Goal: Entertainment & Leisure: Consume media (video, audio)

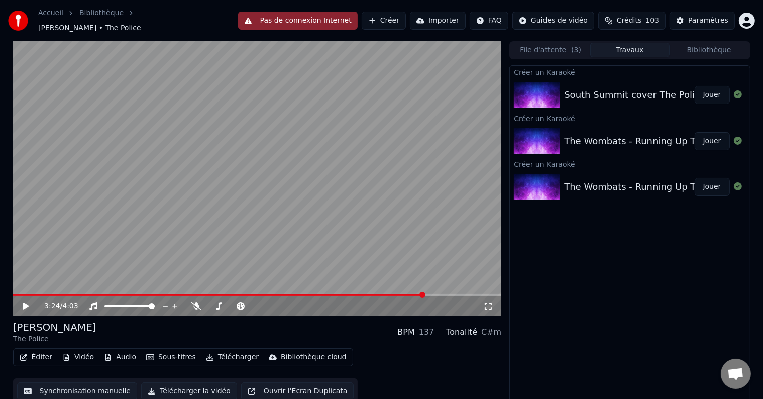
click at [698, 46] on button "Bibliothèque" at bounding box center [709, 50] width 79 height 15
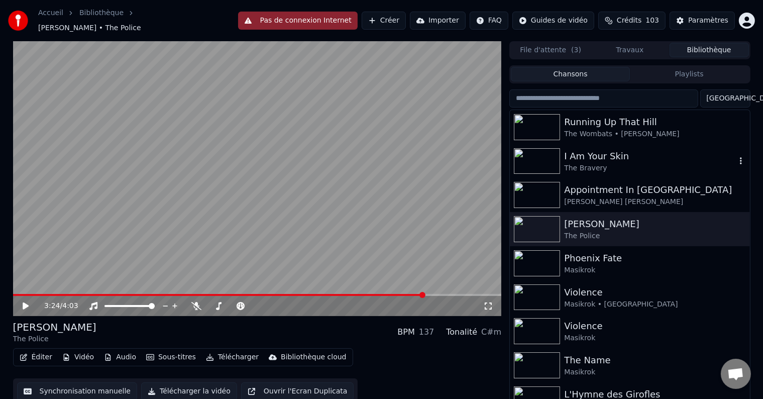
click at [621, 157] on div "I Am Your Skin" at bounding box center [649, 156] width 171 height 14
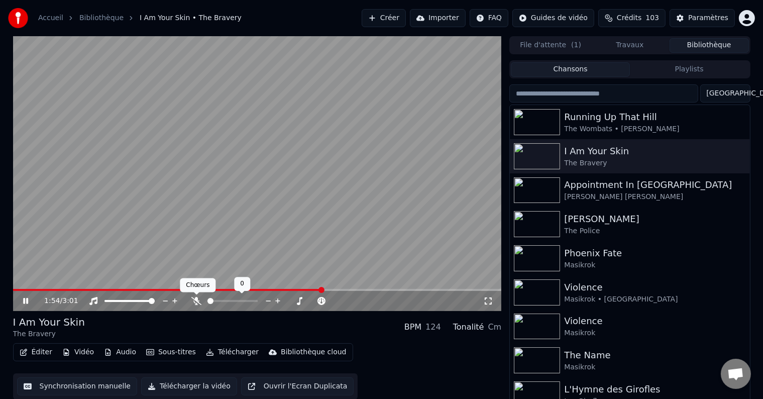
click at [197, 300] on icon at bounding box center [196, 301] width 10 height 8
click at [293, 302] on icon at bounding box center [291, 301] width 10 height 10
click at [373, 290] on span at bounding box center [257, 290] width 489 height 2
click at [51, 289] on span at bounding box center [32, 290] width 38 height 2
click at [227, 299] on div at bounding box center [242, 301] width 81 height 10
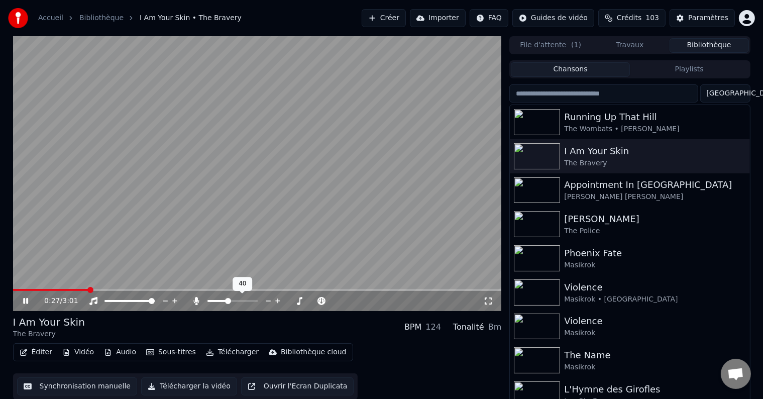
click at [227, 300] on span at bounding box center [218, 301] width 20 height 2
click at [208, 304] on span at bounding box center [211, 301] width 6 height 6
click at [599, 188] on div "Appointment In [GEOGRAPHIC_DATA]" at bounding box center [649, 185] width 171 height 14
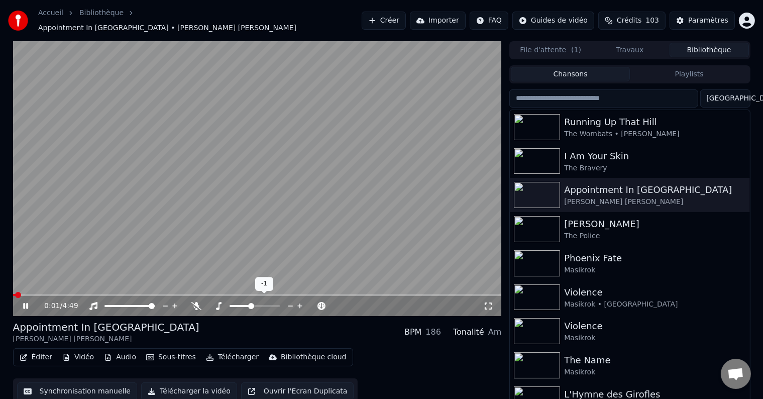
click at [301, 302] on icon at bounding box center [300, 306] width 10 height 10
click at [66, 217] on video at bounding box center [257, 178] width 489 height 275
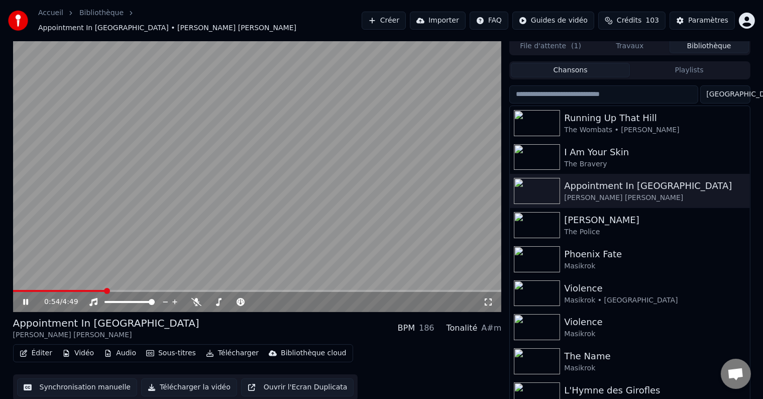
scroll to position [5, 0]
click at [101, 289] on span at bounding box center [57, 290] width 88 height 2
click at [87, 289] on span at bounding box center [50, 290] width 74 height 2
click at [585, 231] on div "The Police" at bounding box center [649, 232] width 171 height 10
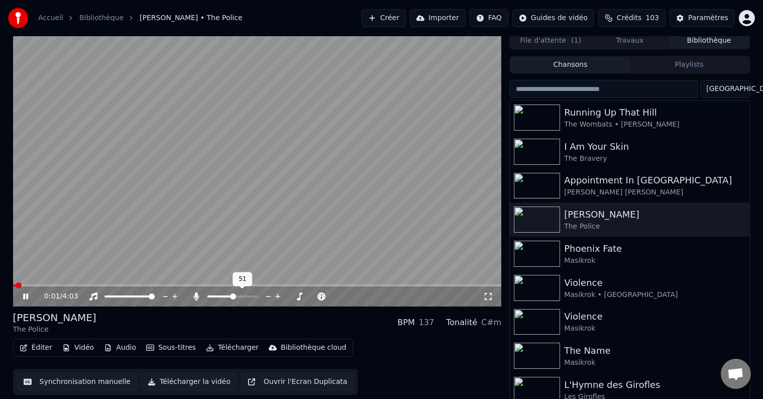
click at [233, 296] on span at bounding box center [233, 296] width 6 height 6
click at [105, 293] on span at bounding box center [108, 296] width 6 height 6
click at [139, 299] on span at bounding box center [136, 296] width 6 height 6
click at [208, 296] on span at bounding box center [212, 296] width 8 height 2
click at [60, 285] on span at bounding box center [37, 285] width 48 height 2
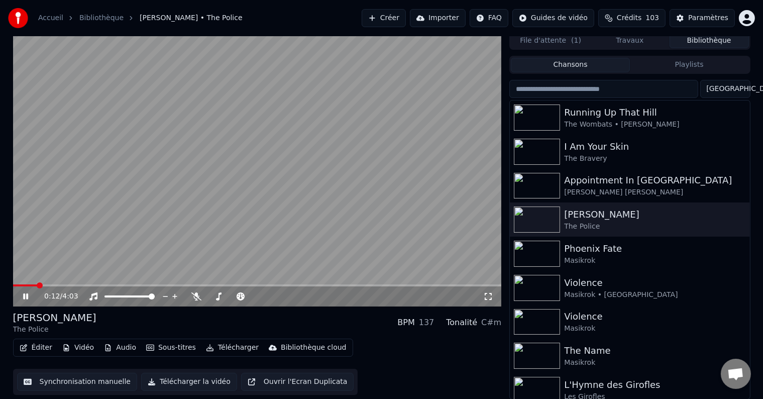
click at [36, 285] on span at bounding box center [25, 285] width 24 height 2
click at [570, 114] on div "Running Up That Hill" at bounding box center [649, 113] width 171 height 14
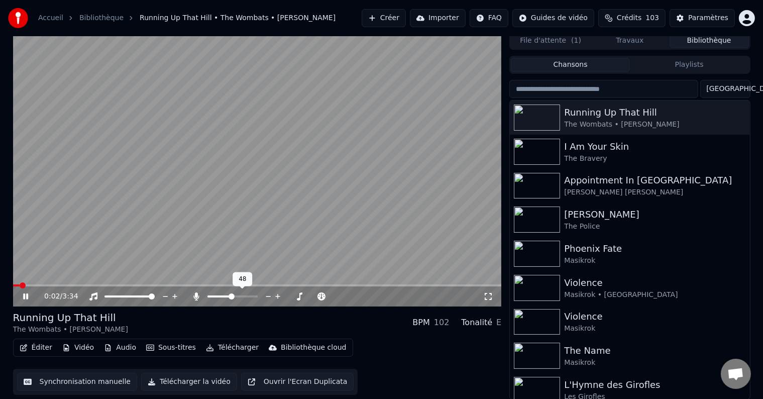
click at [232, 299] on span at bounding box center [232, 296] width 6 height 6
click at [235, 294] on span at bounding box center [232, 296] width 6 height 6
click at [198, 292] on icon at bounding box center [196, 296] width 10 height 8
click at [196, 293] on icon at bounding box center [197, 296] width 6 height 8
